Goal: Check status: Check status

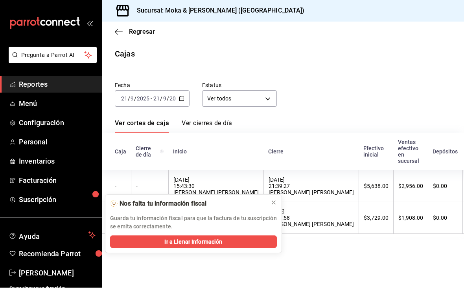
scroll to position [11, 0]
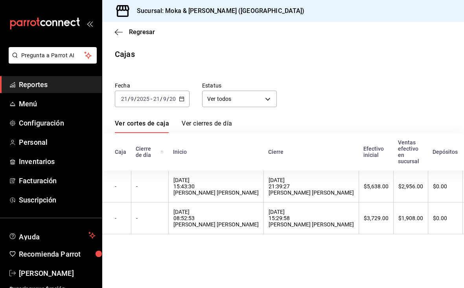
click at [165, 96] on input "9" at bounding box center [165, 99] width 4 height 6
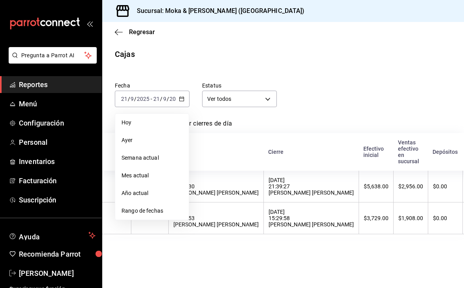
click at [157, 119] on span "Hoy" at bounding box center [151, 123] width 61 height 8
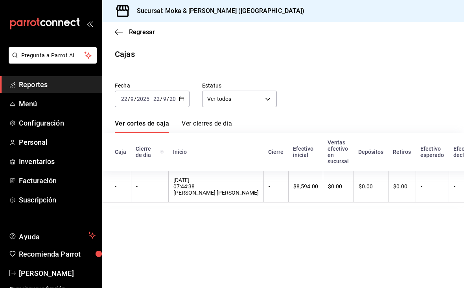
click at [166, 96] on input "9" at bounding box center [165, 99] width 4 height 6
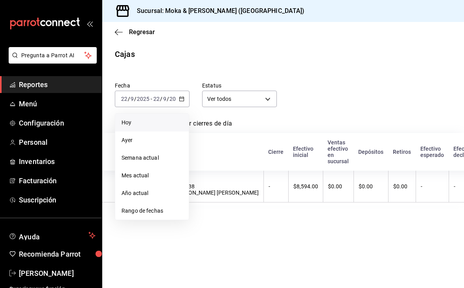
click at [144, 136] on span "Ayer" at bounding box center [151, 140] width 61 height 8
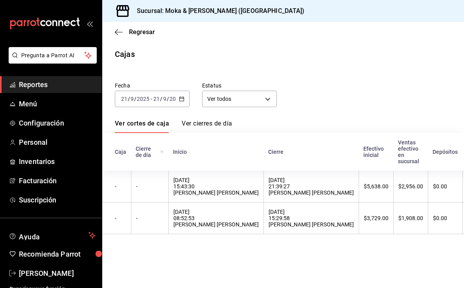
click at [166, 97] on div "Fecha [DATE] [DATE] - [DATE] [DATE] Estatus Ver todos ALL Ver cortes de caja Ve…" at bounding box center [283, 155] width 336 height 165
click at [163, 96] on input "9" at bounding box center [165, 99] width 4 height 6
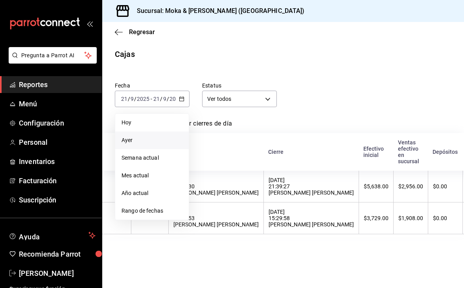
click at [147, 119] on span "Hoy" at bounding box center [151, 123] width 61 height 8
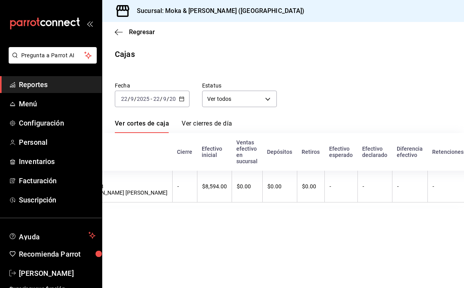
scroll to position [0, 0]
click at [123, 34] on span "Regresar" at bounding box center [135, 31] width 40 height 7
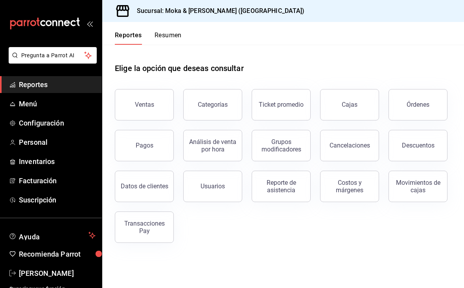
click at [161, 108] on button "Ventas" at bounding box center [144, 104] width 59 height 31
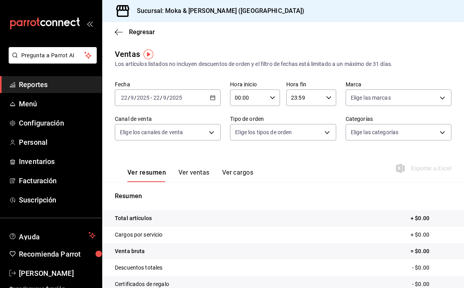
click at [198, 177] on button "Ver ventas" at bounding box center [193, 175] width 31 height 13
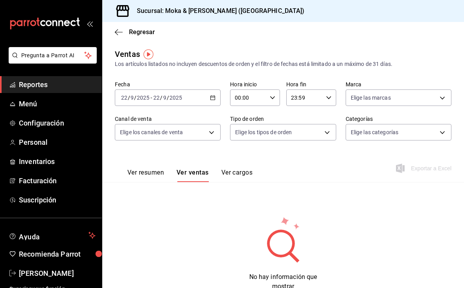
click at [158, 178] on button "Ver resumen" at bounding box center [145, 175] width 37 height 13
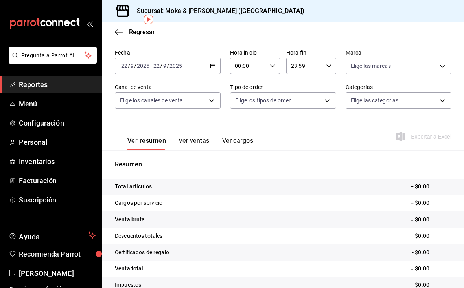
scroll to position [30, 0]
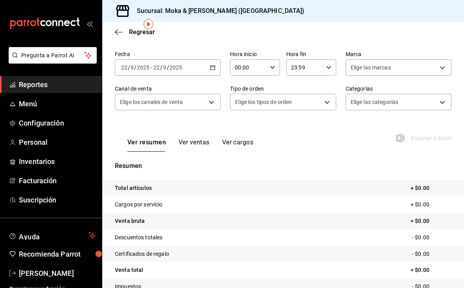
click at [147, 68] on input "2025" at bounding box center [142, 67] width 13 height 6
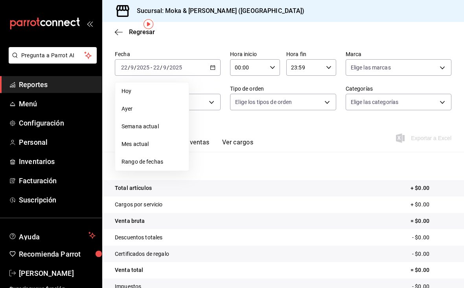
click at [154, 170] on li "Rango de fechas" at bounding box center [151, 162] width 73 height 18
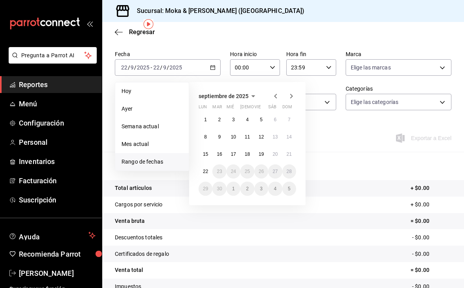
click at [207, 154] on abbr "15" at bounding box center [205, 155] width 5 height 6
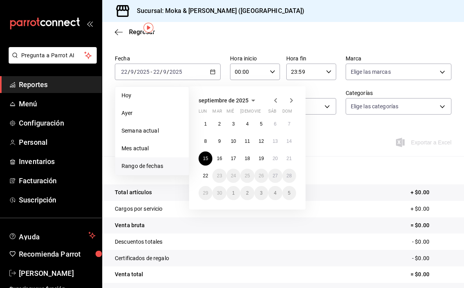
scroll to position [25, 0]
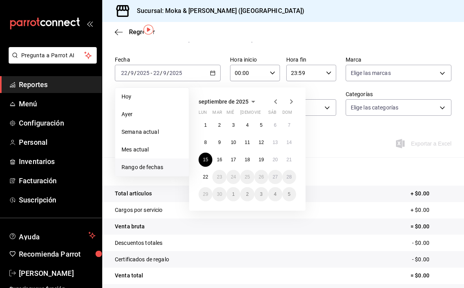
click at [291, 163] on button "21" at bounding box center [289, 160] width 14 height 14
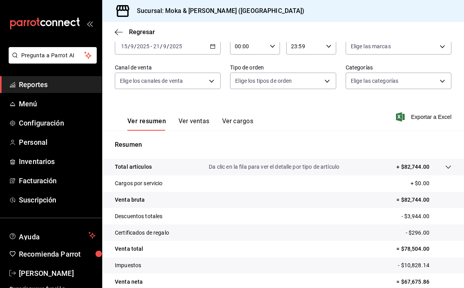
scroll to position [54, 0]
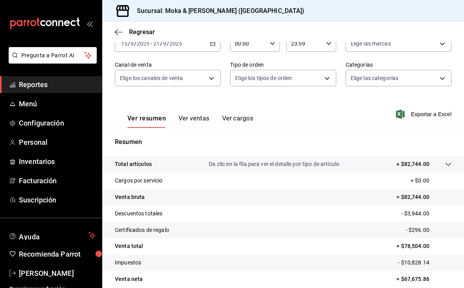
click at [200, 116] on button "Ver ventas" at bounding box center [193, 121] width 31 height 13
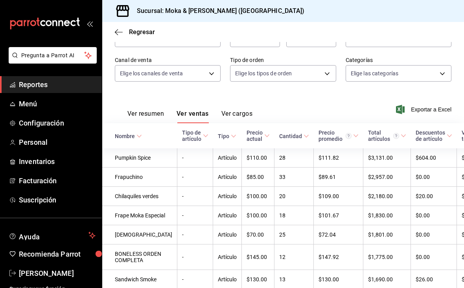
click at [234, 119] on button "Ver cargos" at bounding box center [236, 116] width 31 height 13
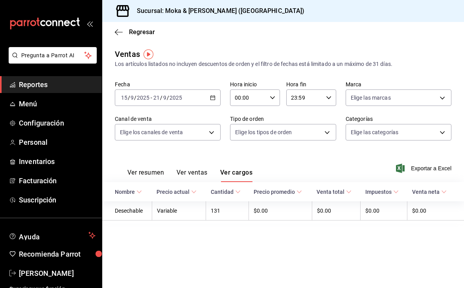
click at [200, 169] on button "Ver ventas" at bounding box center [191, 175] width 31 height 13
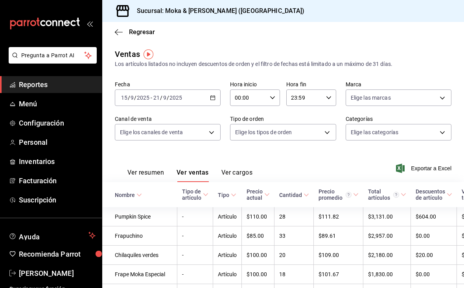
click at [125, 33] on span "Regresar" at bounding box center [135, 31] width 40 height 7
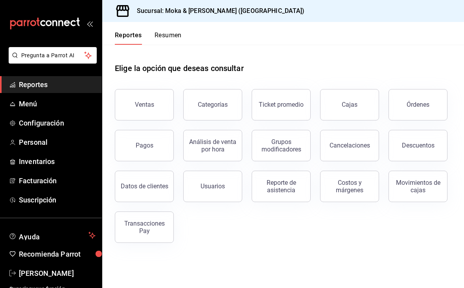
click at [421, 103] on div "Órdenes" at bounding box center [417, 104] width 23 height 7
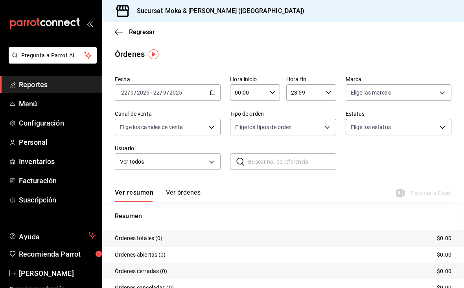
click at [190, 94] on div "[DATE] [DATE] - [DATE] [DATE]" at bounding box center [168, 92] width 106 height 17
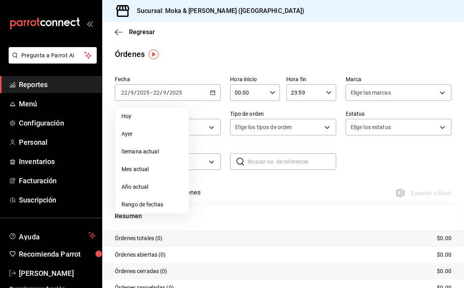
click at [161, 201] on span "Rango de fechas" at bounding box center [151, 205] width 61 height 8
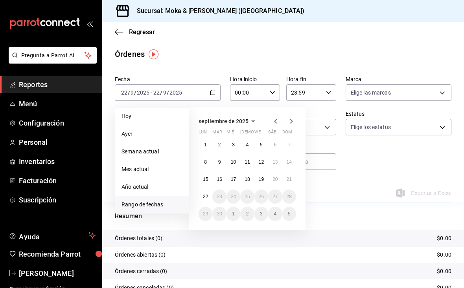
click at [206, 179] on abbr "15" at bounding box center [205, 180] width 5 height 6
click at [292, 180] on button "21" at bounding box center [289, 180] width 14 height 14
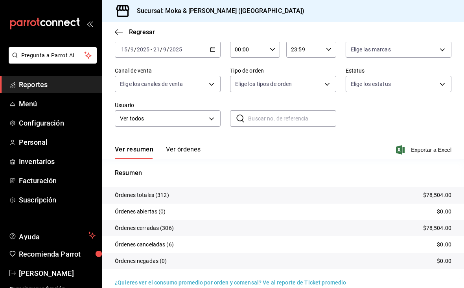
click at [189, 152] on button "Ver órdenes" at bounding box center [183, 152] width 35 height 13
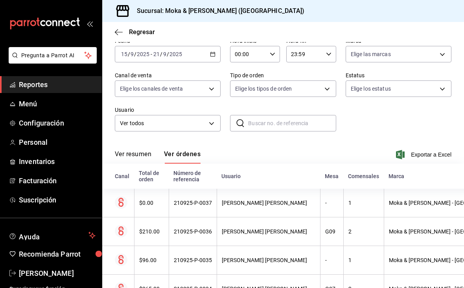
click at [125, 34] on span "Regresar" at bounding box center [135, 31] width 40 height 7
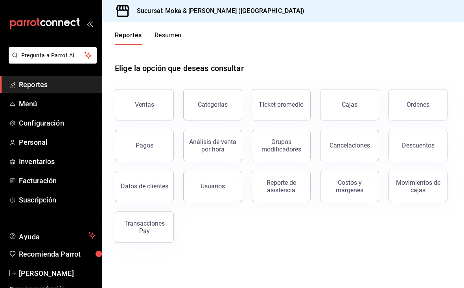
click at [133, 240] on button "Transacciones Pay" at bounding box center [144, 227] width 59 height 31
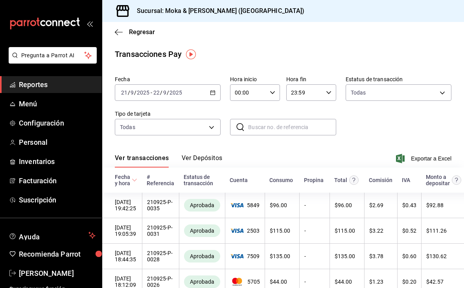
click at [196, 156] on button "Ver Depósitos" at bounding box center [202, 160] width 41 height 13
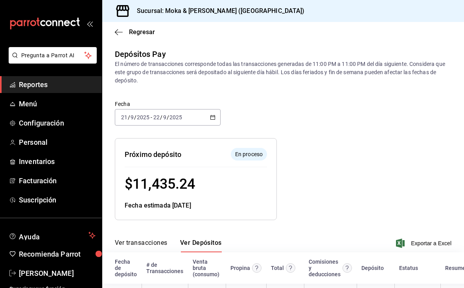
click at [133, 116] on input "9" at bounding box center [132, 117] width 4 height 6
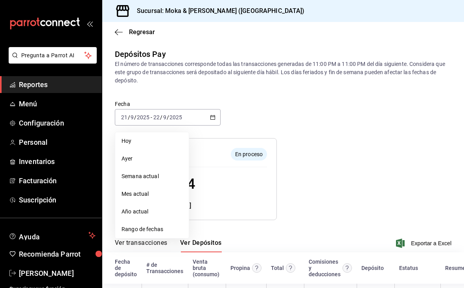
click at [135, 228] on span "Rango de fechas" at bounding box center [151, 230] width 61 height 8
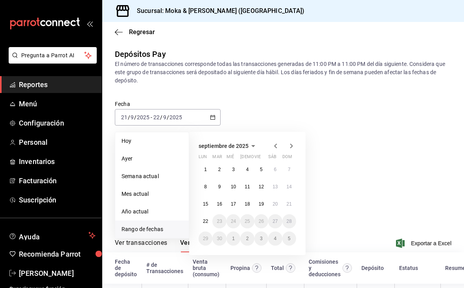
click at [205, 203] on abbr "15" at bounding box center [205, 205] width 5 height 6
click at [290, 207] on abbr "21" at bounding box center [289, 205] width 5 height 6
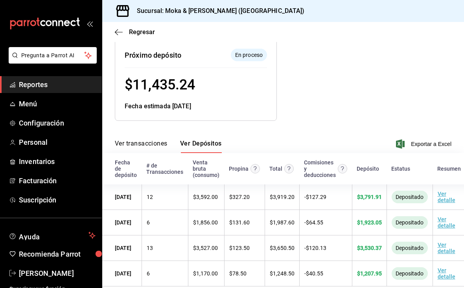
scroll to position [0, 0]
click at [141, 140] on button "Ver transacciones" at bounding box center [141, 146] width 53 height 13
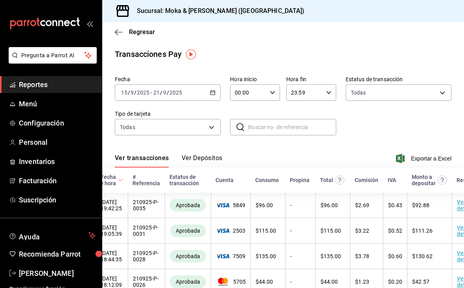
click at [118, 29] on icon "button" at bounding box center [119, 32] width 8 height 7
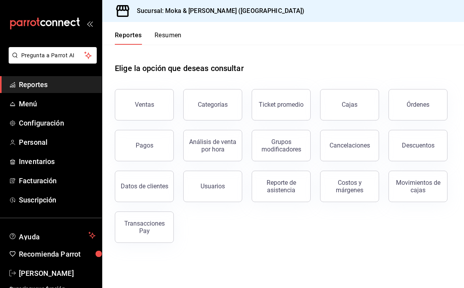
click at [341, 106] on link "Cajas" at bounding box center [349, 104] width 59 height 31
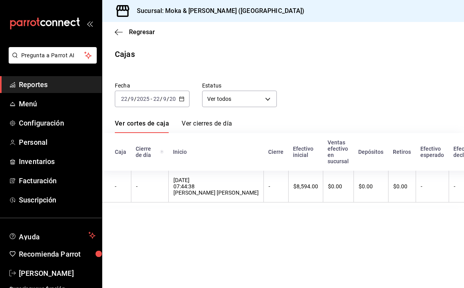
click at [194, 121] on link "Ver cierres de día" at bounding box center [207, 126] width 50 height 13
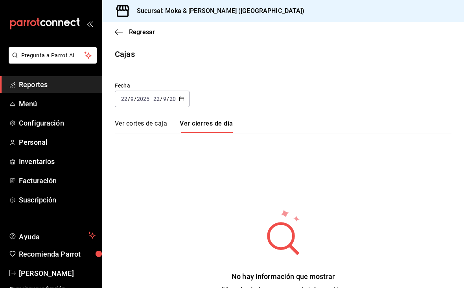
click at [131, 97] on input "9" at bounding box center [132, 99] width 4 height 6
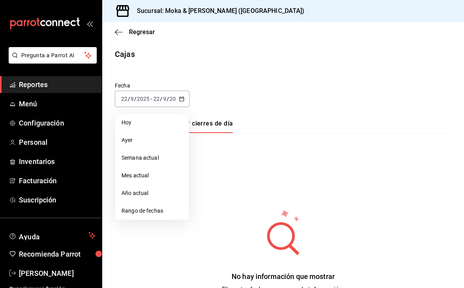
click at [132, 208] on span "Rango de fechas" at bounding box center [151, 211] width 61 height 8
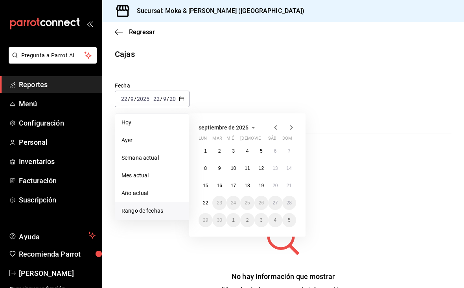
click at [204, 186] on abbr "15" at bounding box center [205, 186] width 5 height 6
click at [282, 184] on button "21" at bounding box center [289, 186] width 14 height 14
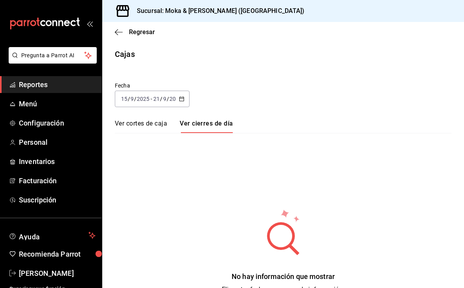
click at [199, 126] on link "Ver cierres de día" at bounding box center [206, 126] width 53 height 13
click at [134, 126] on link "Ver cortes de caja" at bounding box center [141, 126] width 52 height 13
